Goal: Find specific page/section: Find specific page/section

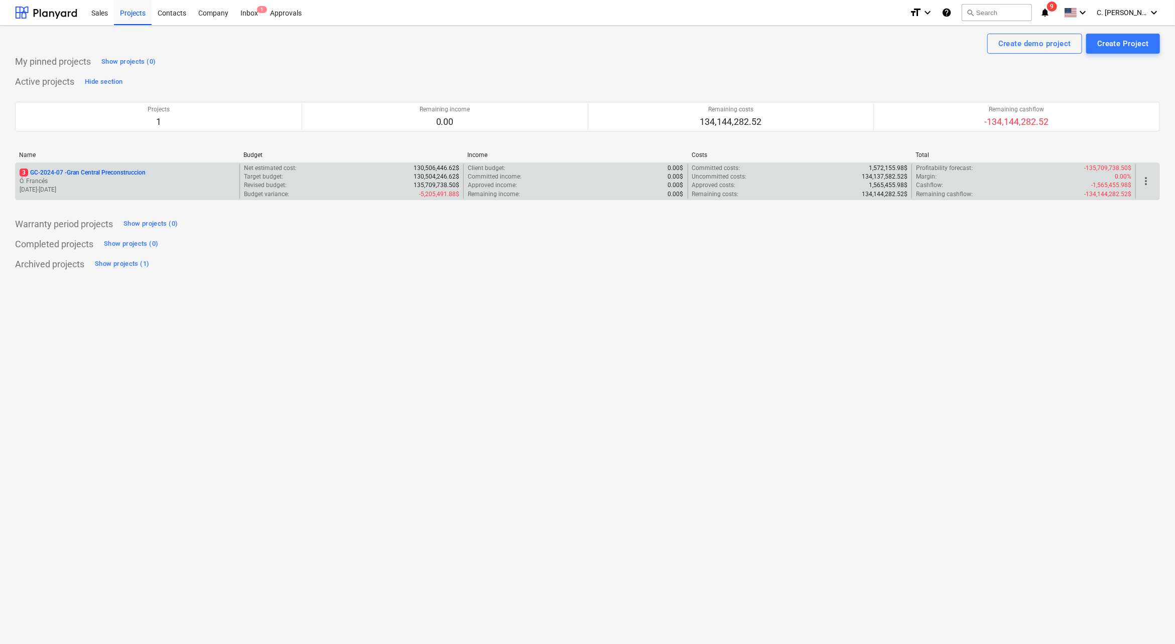
click at [109, 175] on p "3 GC-2024-07 - Gran Central Preconstruccion" at bounding box center [83, 173] width 126 height 9
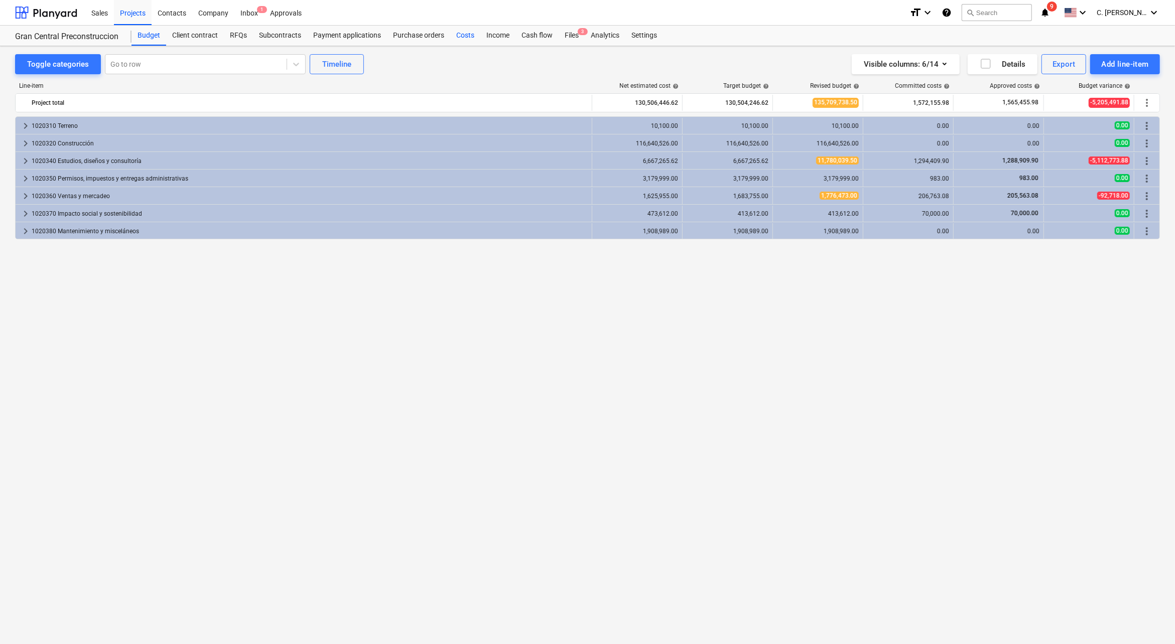
click at [461, 34] on div "Costs" at bounding box center [465, 36] width 30 height 20
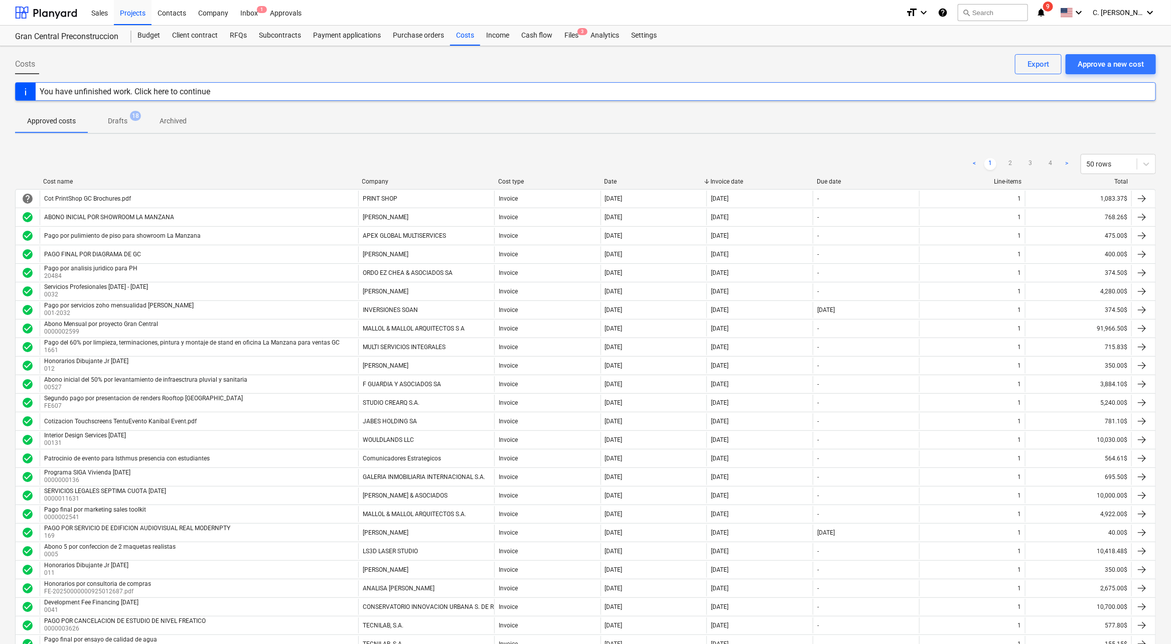
click at [390, 181] on div "Company" at bounding box center [426, 181] width 128 height 7
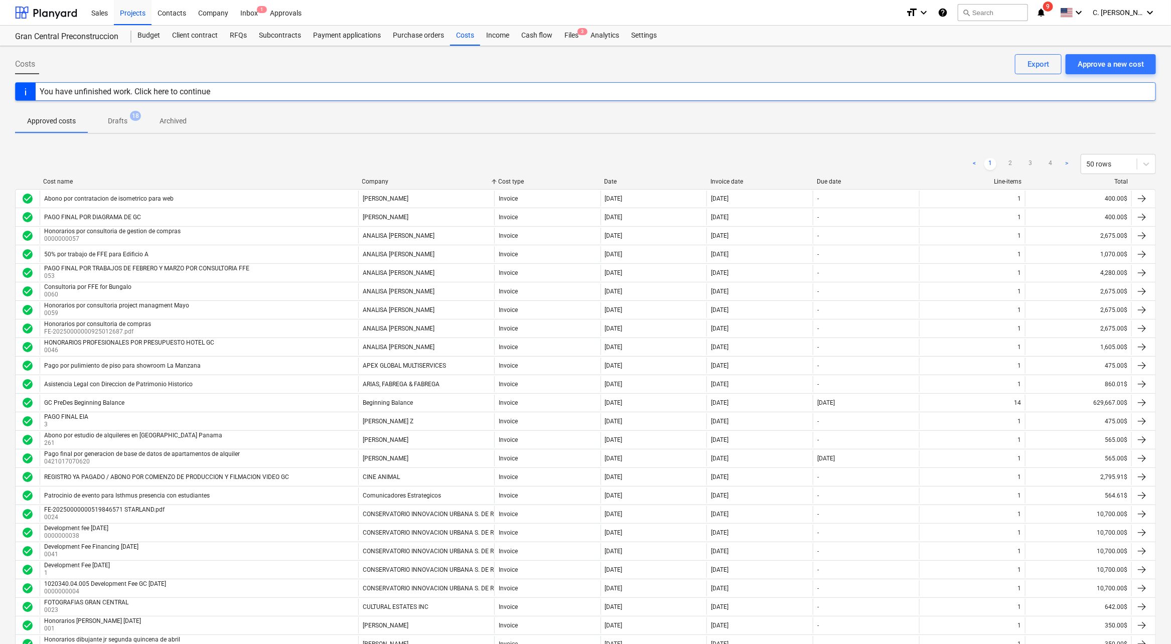
click at [1012, 155] on div "< 1 2 3 4 > 50 rows" at bounding box center [1062, 164] width 188 height 20
click at [1012, 158] on link "2" at bounding box center [1011, 164] width 12 height 12
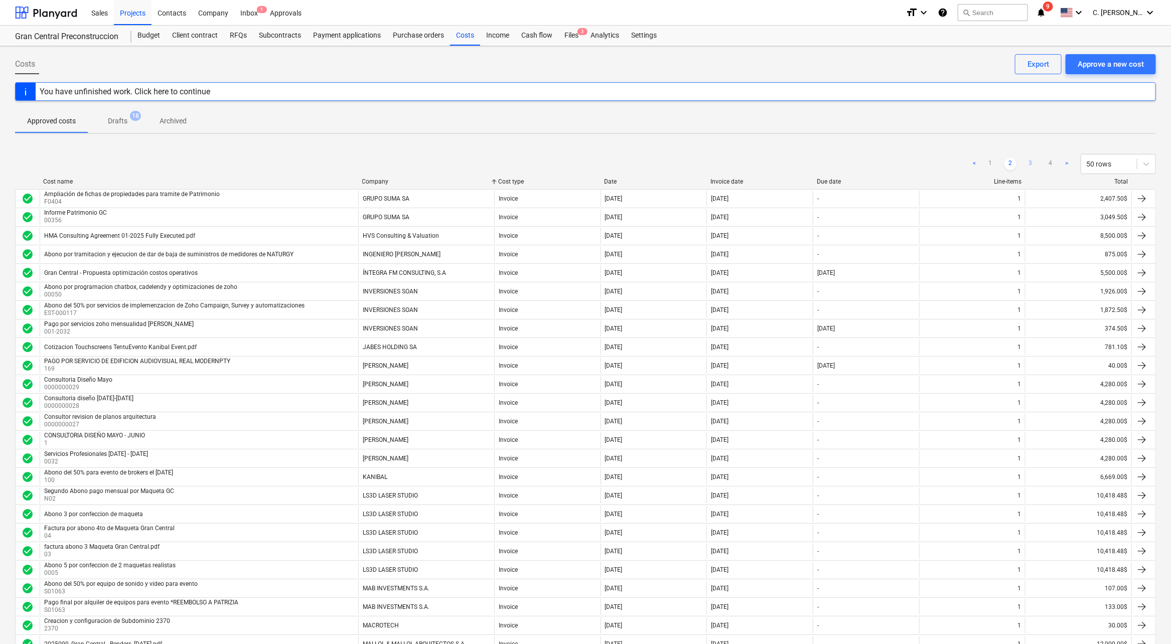
click at [1031, 161] on link "3" at bounding box center [1031, 164] width 12 height 12
